Goal: Navigation & Orientation: Find specific page/section

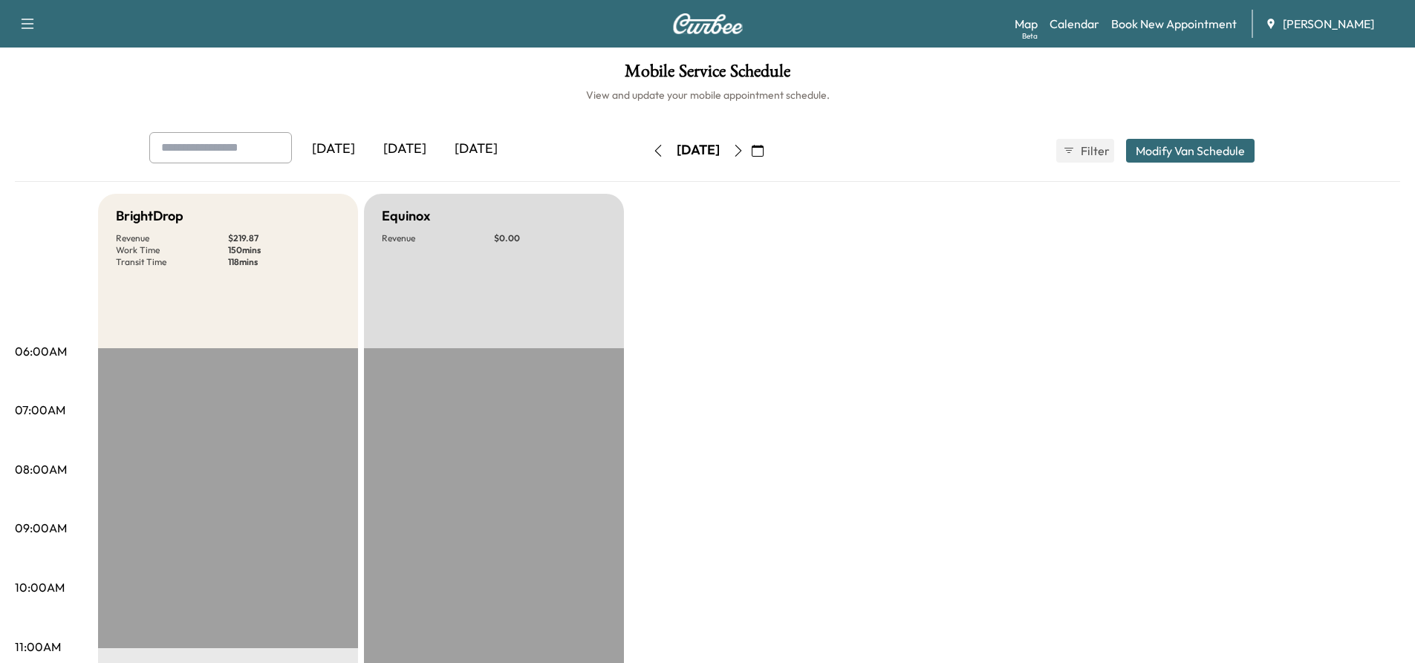
click at [645, 153] on button "button" at bounding box center [657, 151] width 25 height 24
click at [744, 151] on icon "button" at bounding box center [738, 151] width 12 height 12
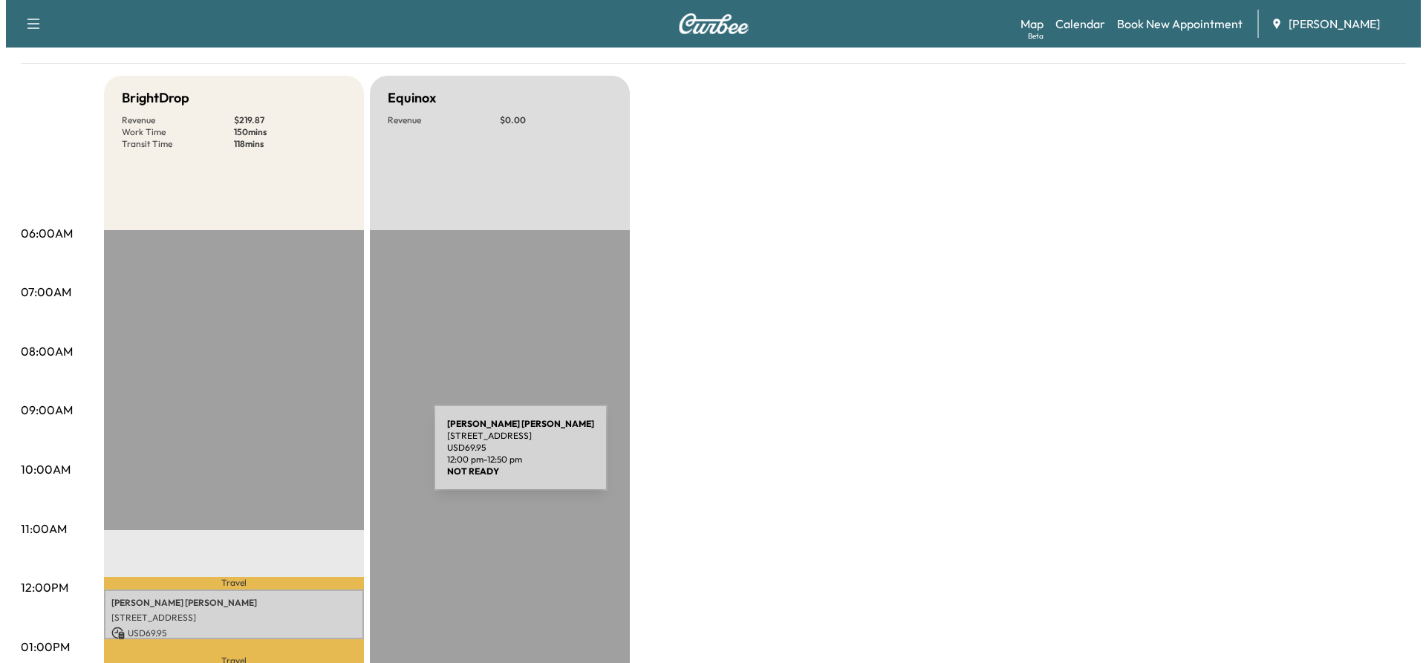
scroll to position [297, 0]
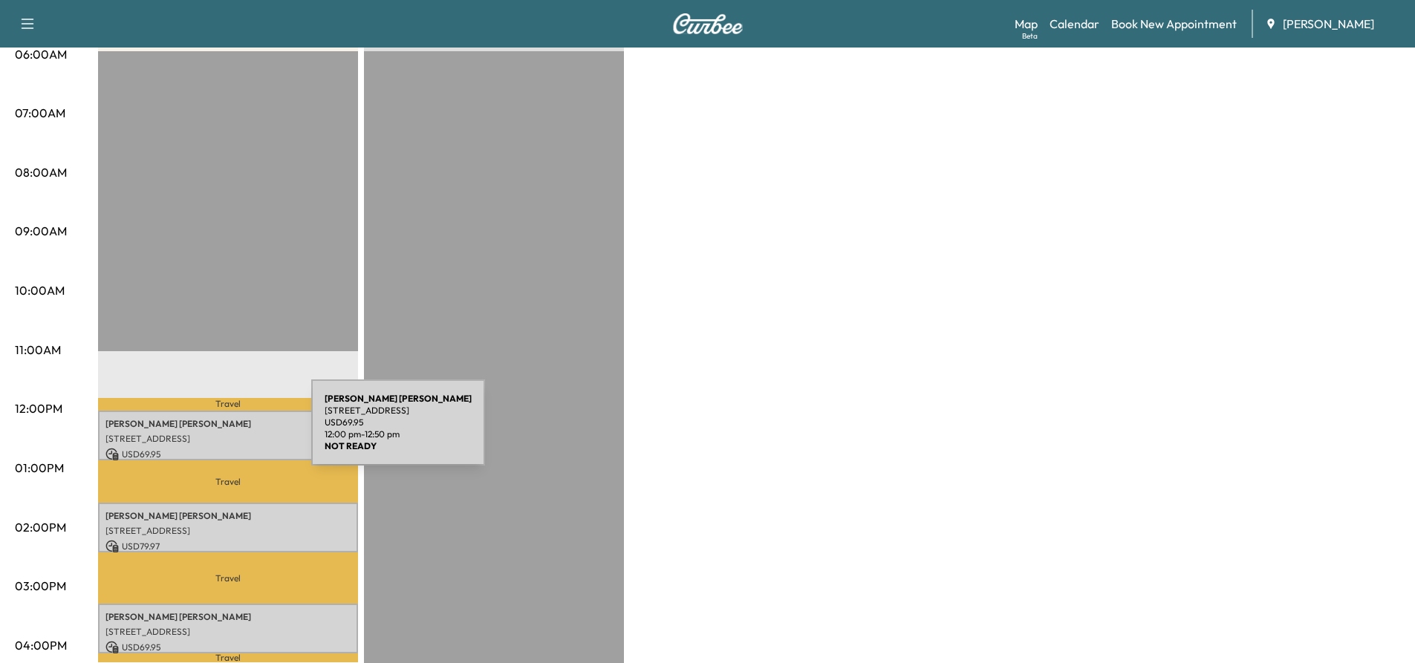
click at [200, 433] on p "[STREET_ADDRESS]" at bounding box center [227, 439] width 245 height 12
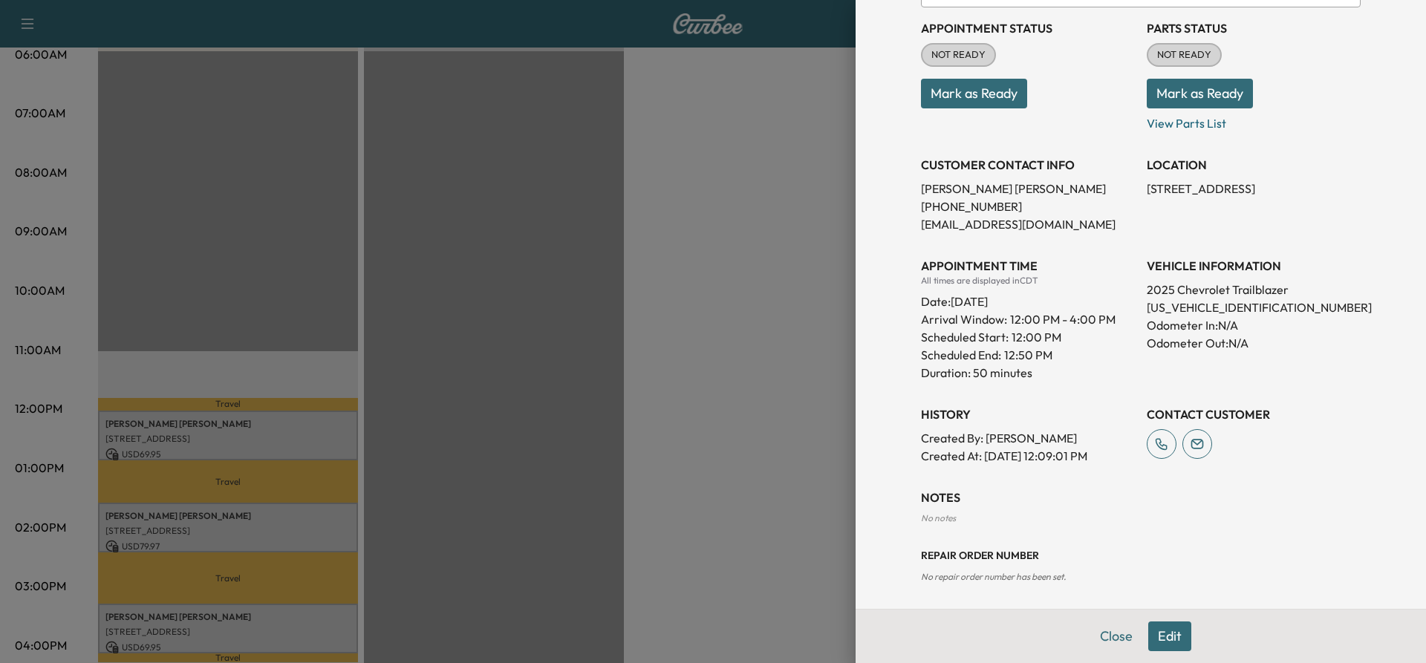
scroll to position [172, 0]
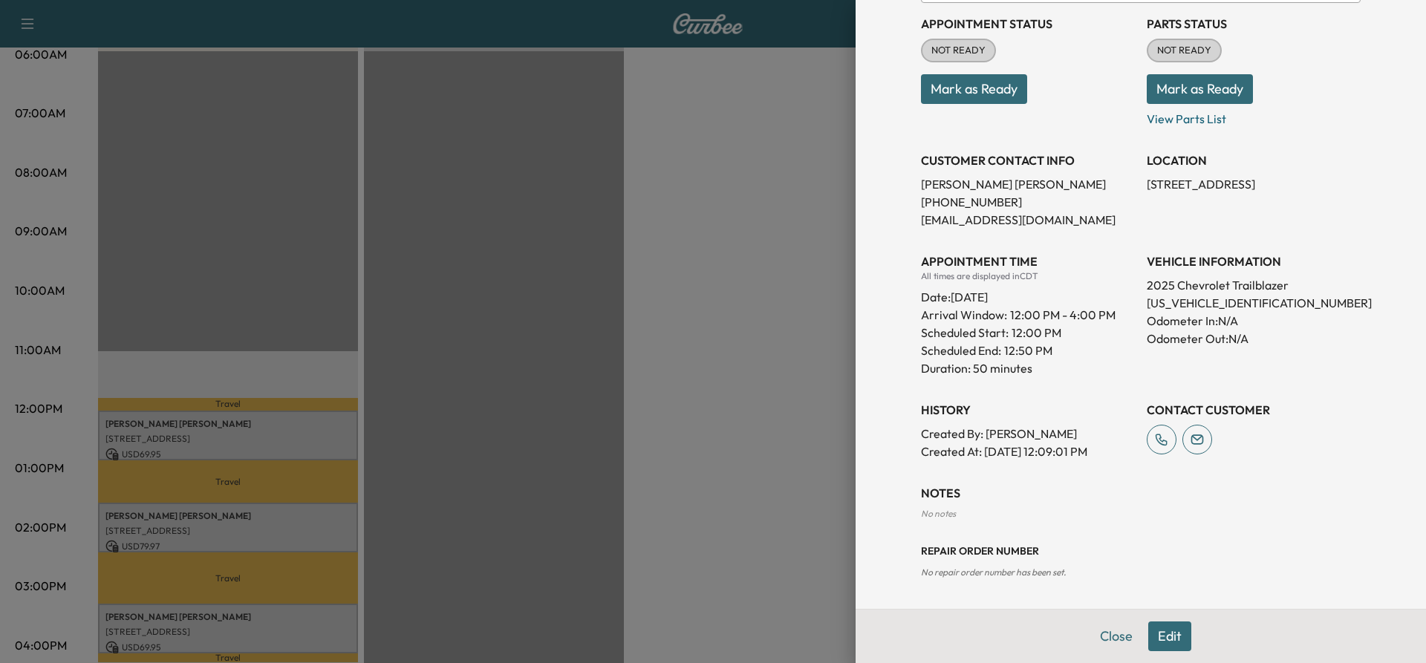
click at [242, 521] on div at bounding box center [713, 331] width 1426 height 663
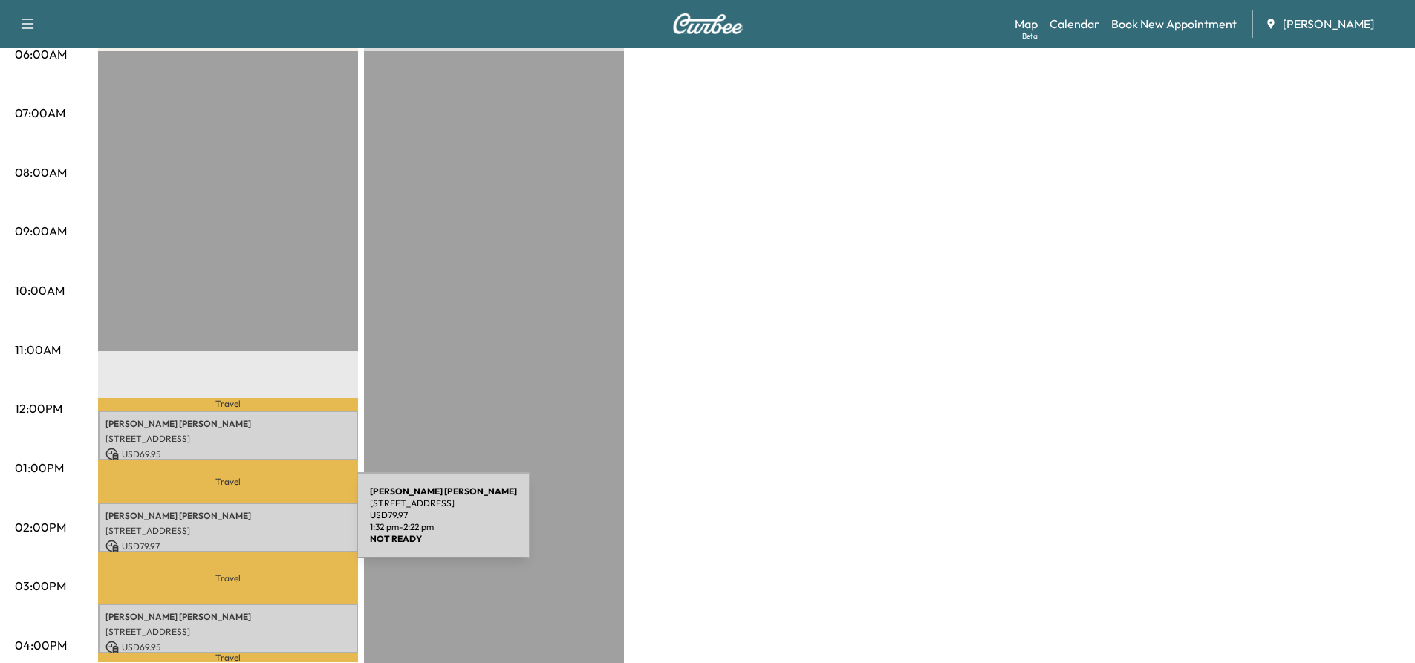
click at [245, 525] on p "[STREET_ADDRESS]" at bounding box center [227, 531] width 245 height 12
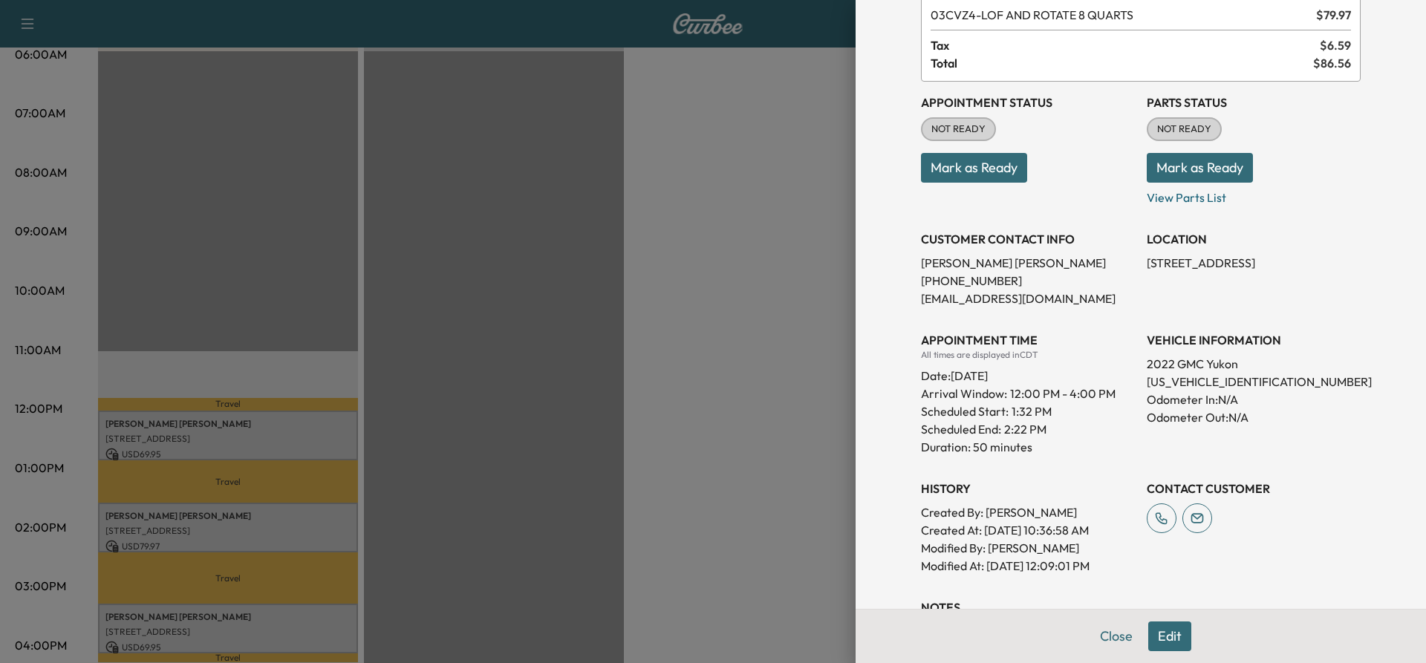
scroll to position [264, 0]
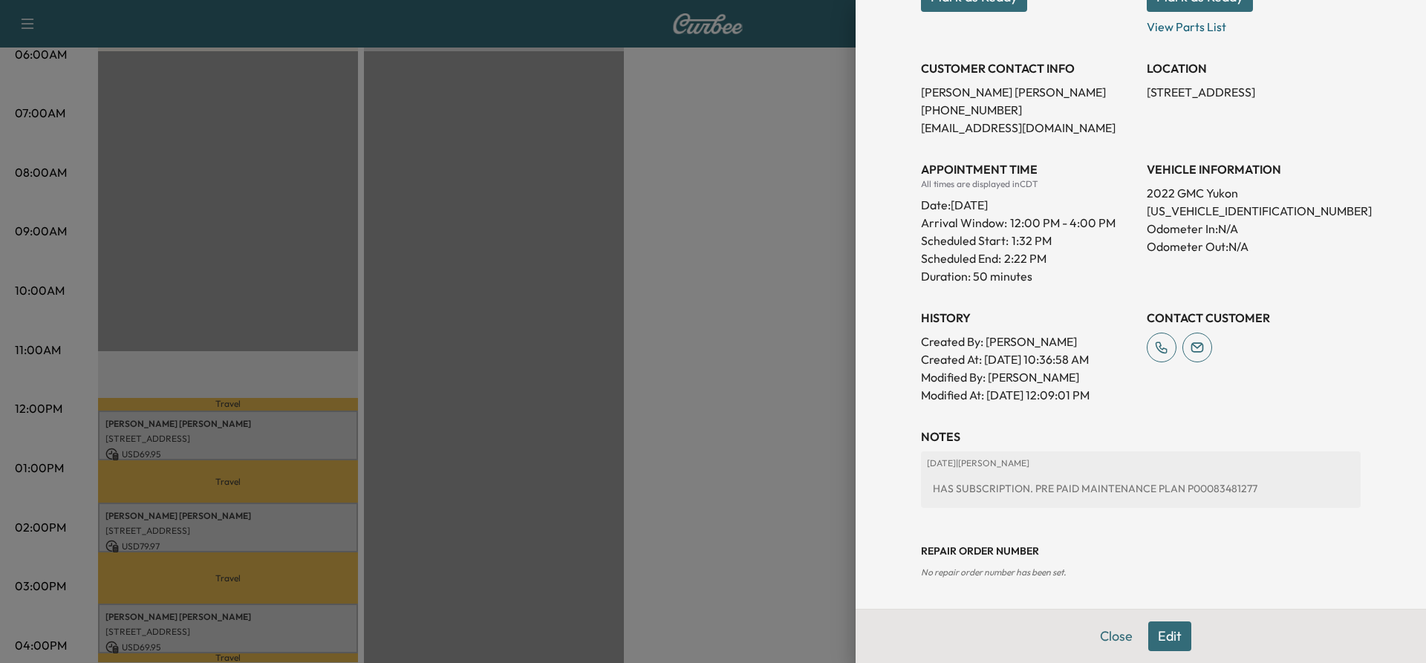
click at [266, 616] on div at bounding box center [713, 331] width 1426 height 663
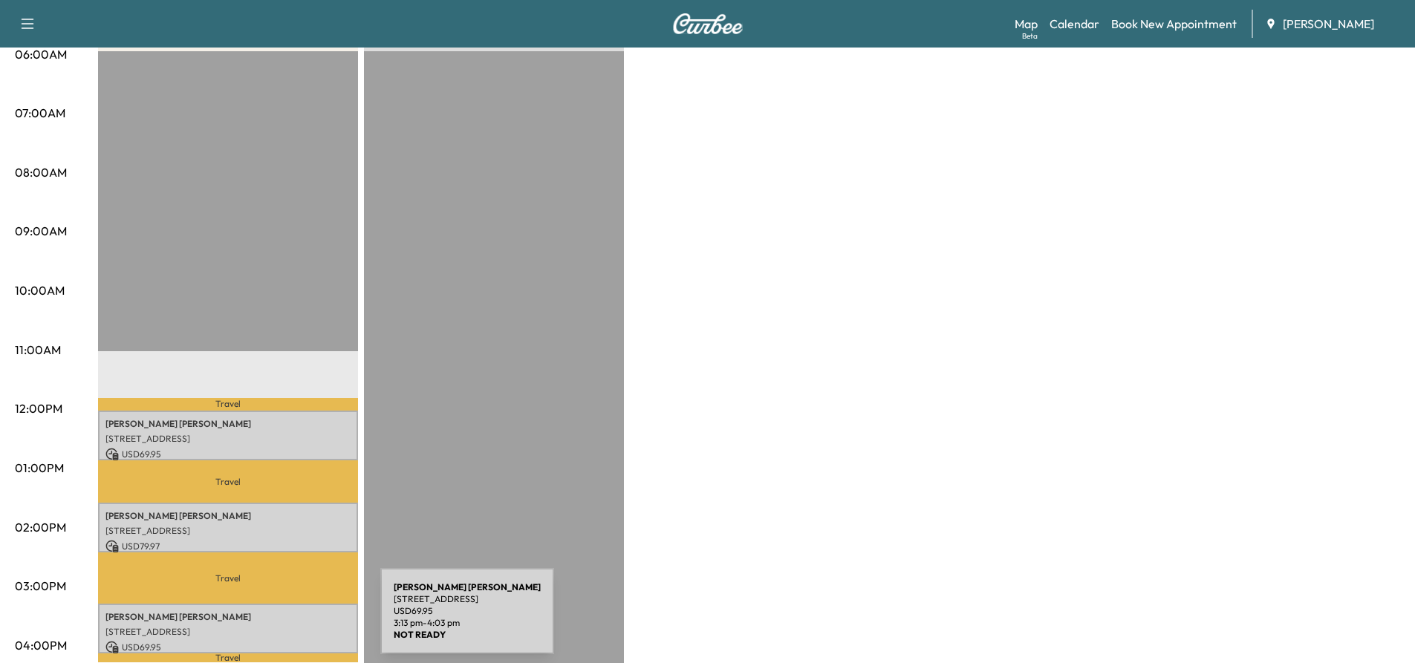
click at [269, 626] on p "[STREET_ADDRESS]" at bounding box center [227, 632] width 245 height 12
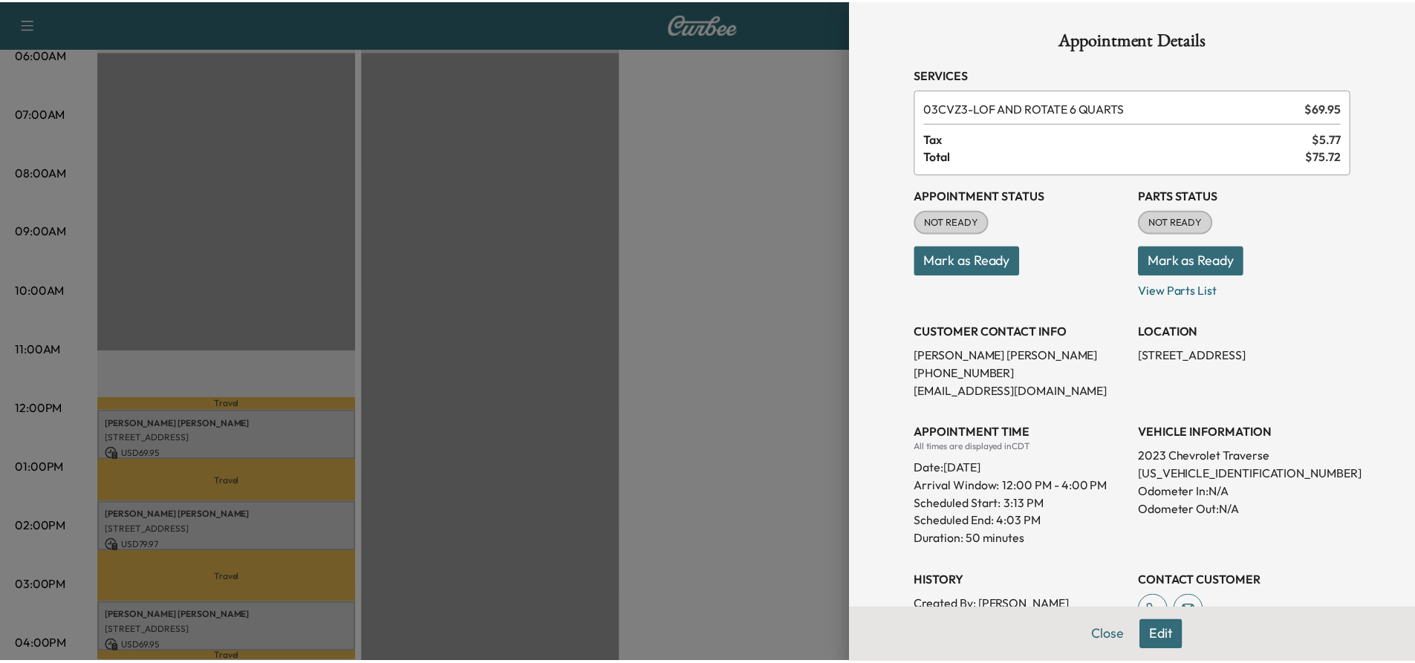
scroll to position [0, 0]
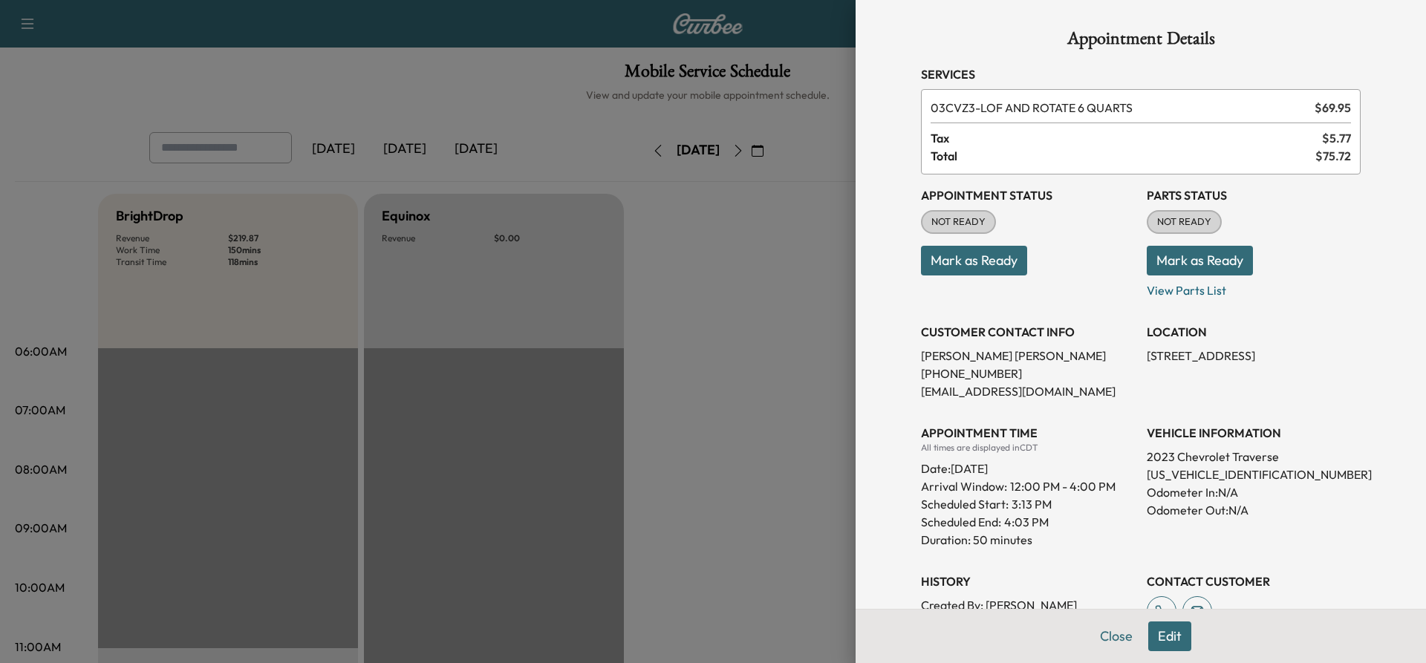
click at [440, 296] on div at bounding box center [713, 331] width 1426 height 663
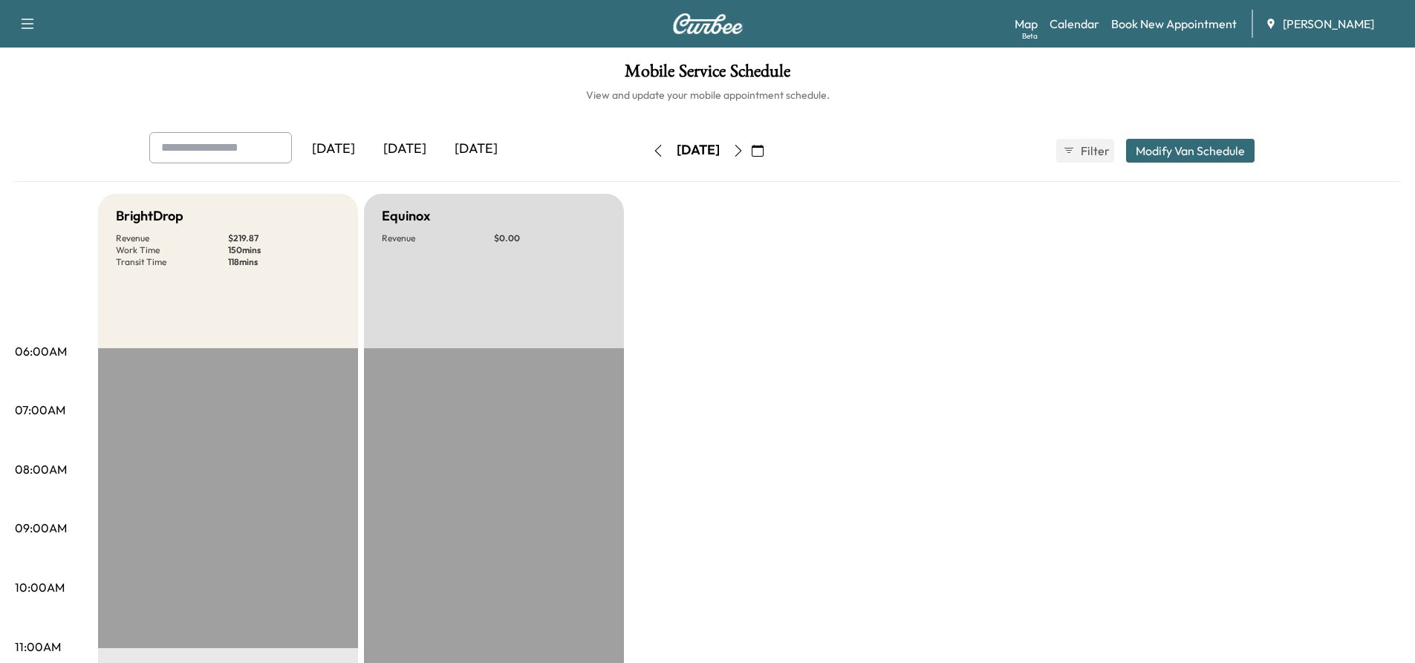
click at [744, 154] on icon "button" at bounding box center [738, 151] width 12 height 12
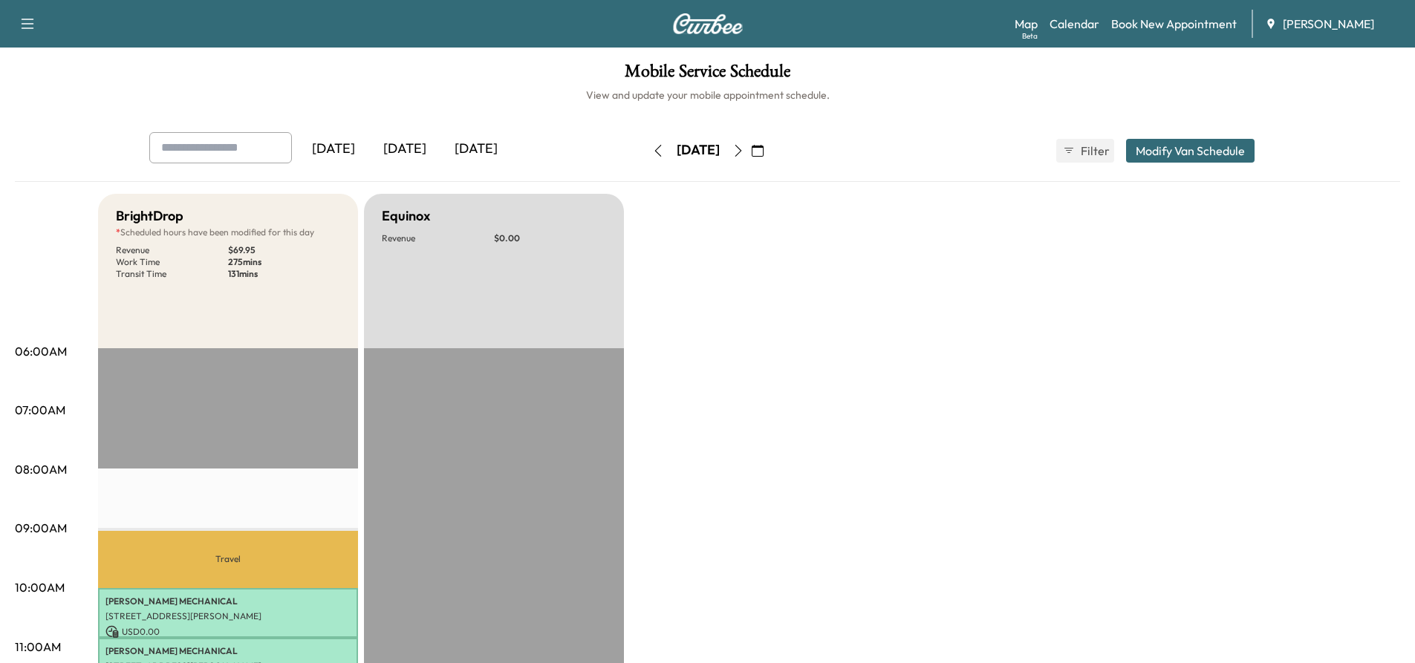
click at [741, 147] on icon "button" at bounding box center [737, 151] width 7 height 12
